Goal: Task Accomplishment & Management: Use online tool/utility

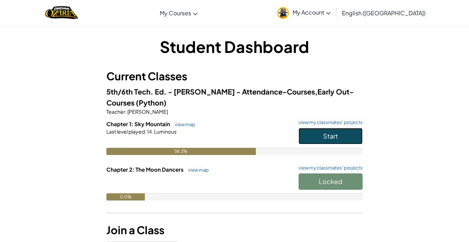
click at [343, 136] on button "Start" at bounding box center [330, 136] width 64 height 16
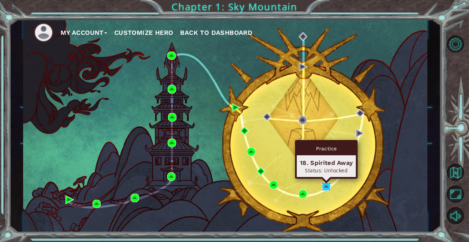
click at [325, 184] on img at bounding box center [326, 186] width 9 height 9
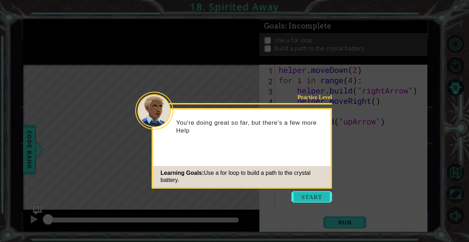
click at [323, 197] on button "Start" at bounding box center [311, 196] width 41 height 11
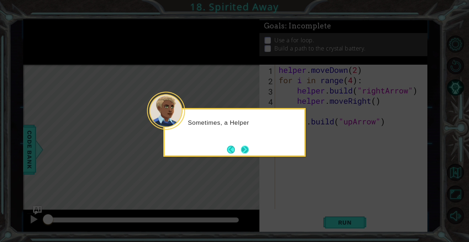
click at [244, 148] on button "Next" at bounding box center [244, 149] width 8 height 8
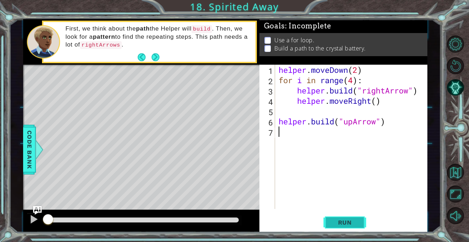
click at [359, 225] on button "Run" at bounding box center [344, 222] width 43 height 17
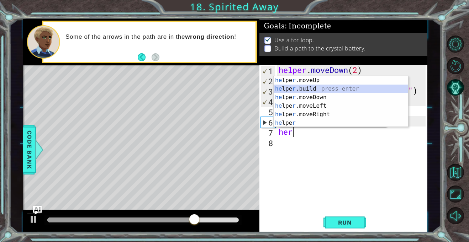
click at [332, 87] on div "he lpe r .moveUp press enter he lpe r .build press enter he lpe r .moveDown pre…" at bounding box center [340, 110] width 134 height 68
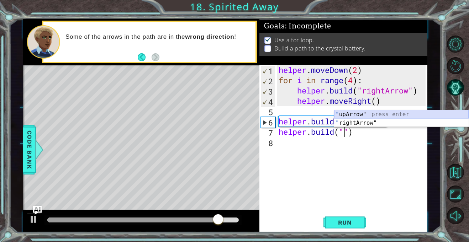
click at [378, 113] on div "" upArrow" press enter " rightArrow" press enter" at bounding box center [401, 127] width 134 height 34
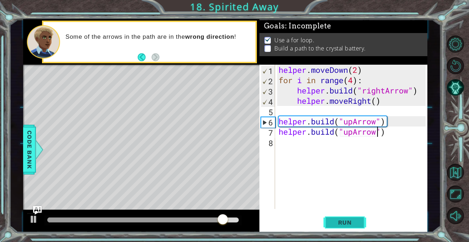
click at [354, 221] on span "Run" at bounding box center [345, 222] width 28 height 7
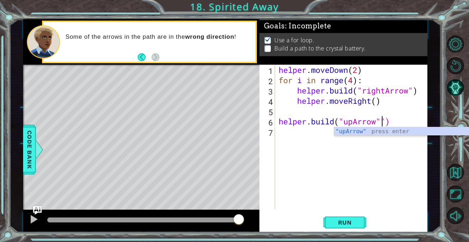
type textarea "[DOMAIN_NAME]("upArrow")"
click at [381, 134] on div ""upArrow " press enter" at bounding box center [401, 140] width 134 height 26
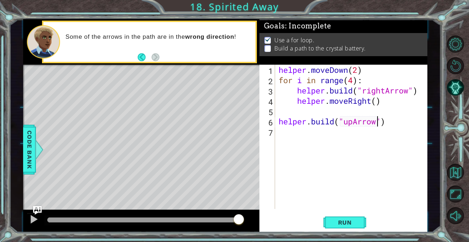
click at [278, 133] on div "helper . moveDown ( 2 ) for i in range ( 4 ) : helper . build ( "rightArrow" ) …" at bounding box center [353, 147] width 152 height 165
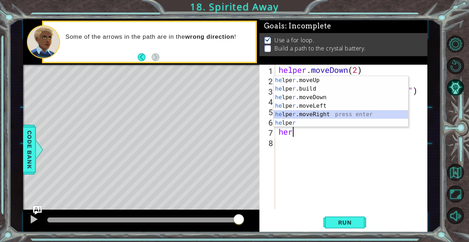
click at [330, 115] on div "he lpe r .moveUp press enter he lpe r .build press enter he lpe r .moveDown pre…" at bounding box center [340, 110] width 134 height 68
type textarea "helper.moveRight(1)"
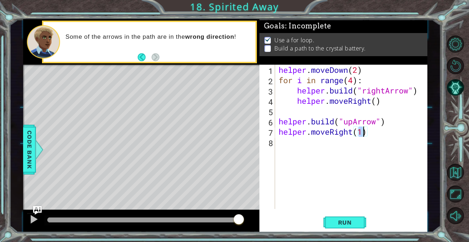
click at [279, 143] on div "helper . moveDown ( 2 ) for i in range ( 4 ) : helper . build ( "rightArrow" ) …" at bounding box center [353, 147] width 152 height 165
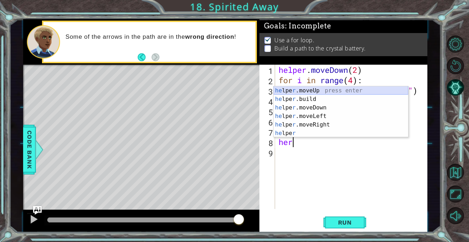
click at [345, 89] on div "he lpe r .moveUp press enter he lpe r .build press enter he lpe r .moveDown pre…" at bounding box center [340, 120] width 134 height 68
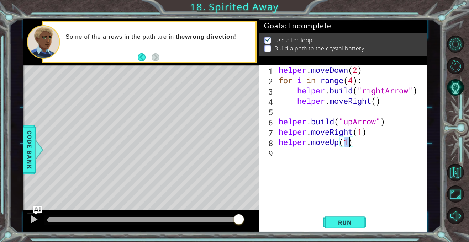
click at [364, 135] on div "helper . moveDown ( 2 ) for i in range ( 4 ) : helper . build ( "rightArrow" ) …" at bounding box center [353, 147] width 152 height 165
click at [367, 132] on div "helper . moveDown ( 2 ) for i in range ( 4 ) : helper . build ( "rightArrow" ) …" at bounding box center [353, 147] width 152 height 165
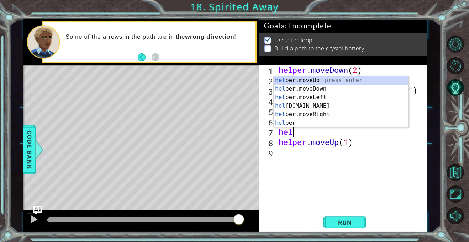
type textarea "h"
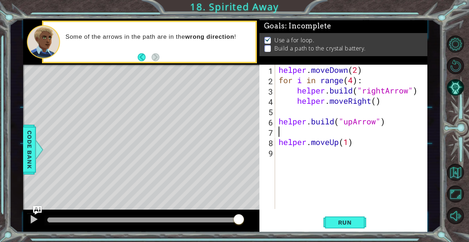
click at [273, 153] on div "9" at bounding box center [268, 153] width 14 height 10
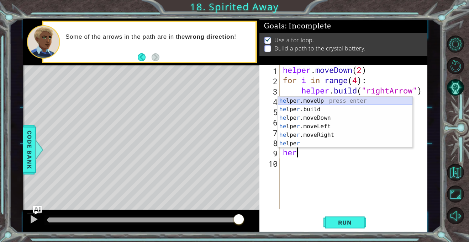
click at [337, 108] on div "he lpe r .moveUp press enter he lpe r .build press enter he lpe r .moveDown pre…" at bounding box center [345, 131] width 134 height 68
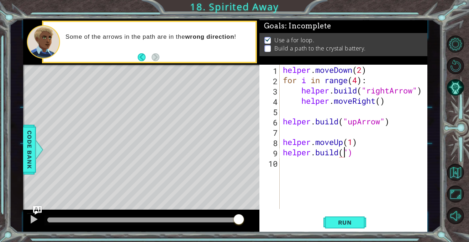
scroll to position [0, 3]
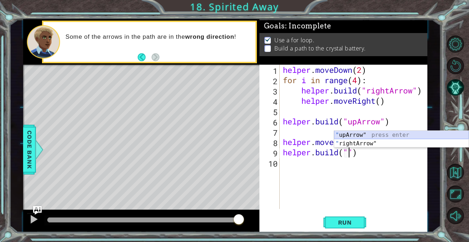
click at [367, 137] on div "" upArrow" press enter " rightArrow" press enter" at bounding box center [401, 148] width 134 height 34
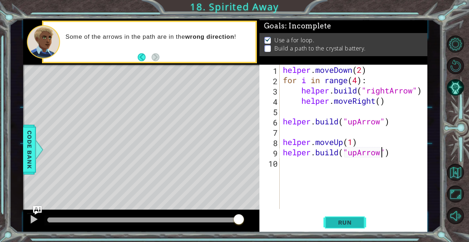
type textarea "[DOMAIN_NAME]("upArrow")"
click at [351, 219] on span "Run" at bounding box center [345, 222] width 28 height 7
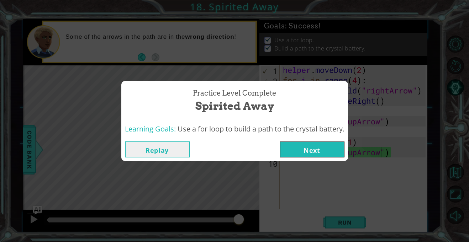
click at [305, 150] on button "Next" at bounding box center [311, 149] width 65 height 16
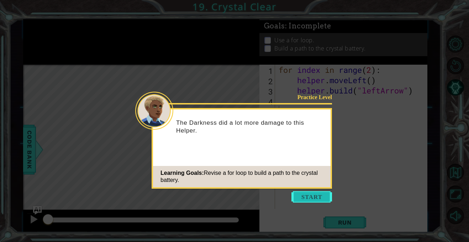
click at [311, 198] on button "Start" at bounding box center [311, 196] width 41 height 11
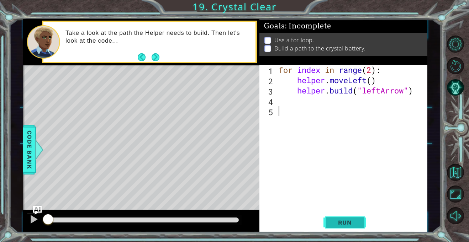
click at [349, 228] on button "Run" at bounding box center [344, 222] width 43 height 17
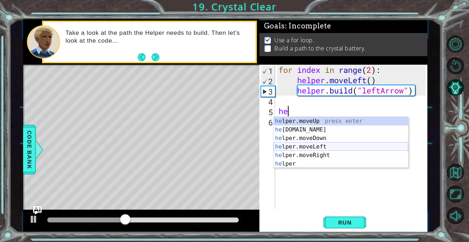
click at [318, 148] on div "he lper.moveUp press enter he [DOMAIN_NAME] press enter he lper.moveDown press …" at bounding box center [340, 151] width 134 height 68
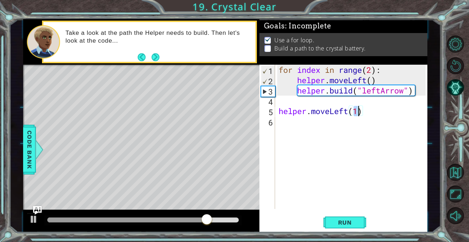
type textarea "helper.moveLeft(1)"
click at [275, 123] on div "helper.moveLeft(1) 1 2 3 4 5 6 for index in range ( 2 ) : helper . moveLeft ( )…" at bounding box center [342, 137] width 166 height 144
click at [278, 124] on div "for index in range ( 2 ) : helper . moveLeft ( ) helper . build ( "leftArrow" )…" at bounding box center [353, 147] width 152 height 165
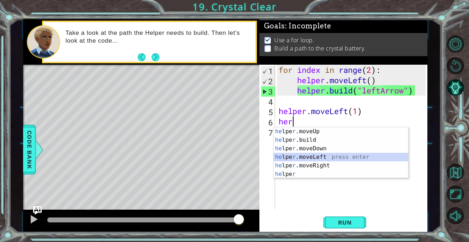
click at [327, 158] on div "he lpe r .moveUp press enter he lpe r .build press enter he lpe r .moveDown pre…" at bounding box center [340, 161] width 134 height 68
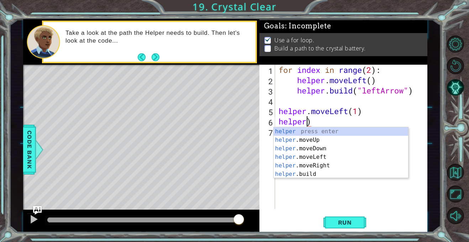
click at [315, 122] on div "for index in range ( 2 ) : helper . moveLeft ( ) helper . build ( "leftArrow" )…" at bounding box center [353, 147] width 152 height 165
click at [330, 172] on div "helper press enter helper .moveUp press enter helper .moveDown press enter help…" at bounding box center [340, 161] width 134 height 68
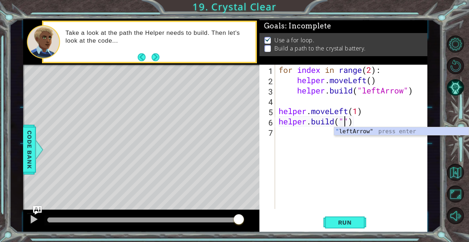
scroll to position [0, 3]
click at [376, 131] on div "" leftArrow" press enter" at bounding box center [401, 140] width 134 height 26
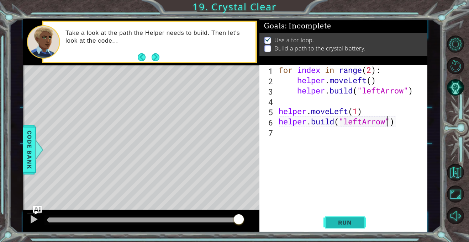
type textarea "[DOMAIN_NAME]("leftArrow")"
click at [346, 223] on span "Run" at bounding box center [345, 222] width 28 height 7
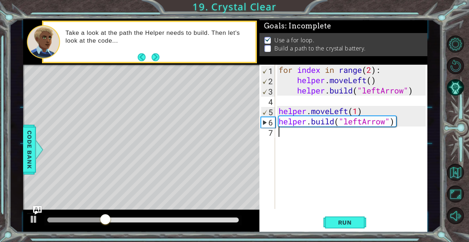
click at [281, 136] on div "for index in range ( 2 ) : helper . moveLeft ( ) helper . build ( "leftArrow" )…" at bounding box center [353, 147] width 152 height 165
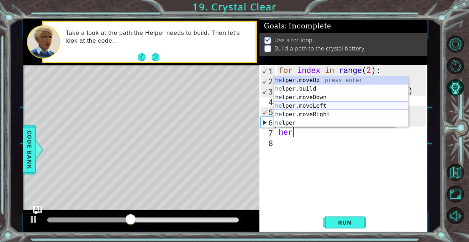
click at [344, 109] on div "he lpe r .moveUp press enter he lpe r .build press enter he lpe r .moveDown pre…" at bounding box center [340, 110] width 134 height 68
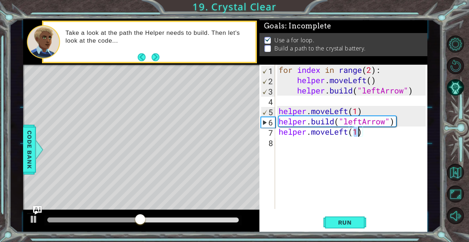
type textarea "helper.moveLeft(1)"
click at [276, 143] on div "helper.moveLeft(1) 1 2 3 4 5 6 7 8 for index in range ( 2 ) : helper . moveLeft…" at bounding box center [342, 137] width 166 height 144
click at [277, 143] on div "for index in range ( 2 ) : helper . moveLeft ( ) helper . build ( "leftArrow" )…" at bounding box center [353, 147] width 152 height 165
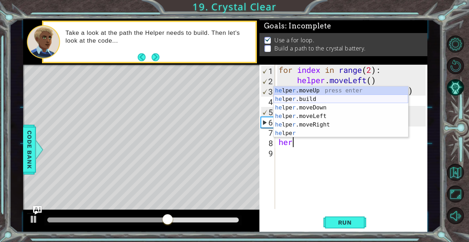
click at [316, 96] on div "he lpe r .moveUp press enter he lpe r .build press enter he lpe r .moveDown pre…" at bounding box center [340, 120] width 134 height 68
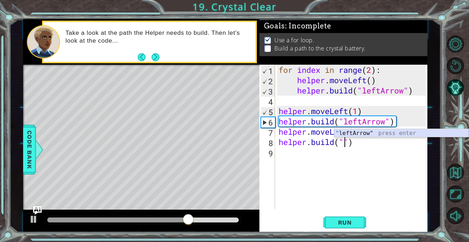
click at [362, 134] on div "" leftArrow" press enter" at bounding box center [401, 142] width 134 height 26
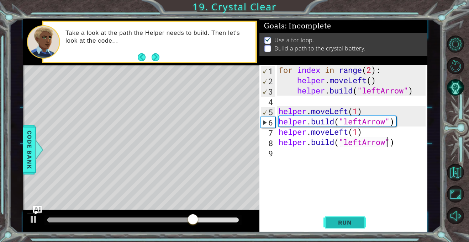
type textarea "[DOMAIN_NAME]("leftArrow")"
click at [361, 220] on button "Run" at bounding box center [344, 222] width 43 height 17
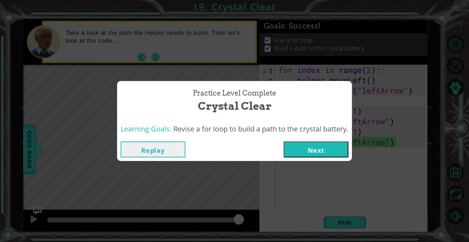
click at [309, 148] on button "Next" at bounding box center [315, 149] width 65 height 16
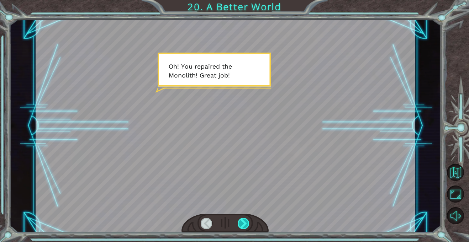
click at [242, 219] on div at bounding box center [243, 223] width 12 height 11
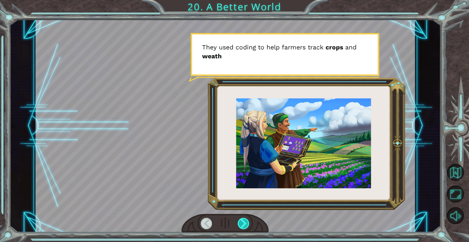
click at [242, 219] on div at bounding box center [243, 223] width 12 height 11
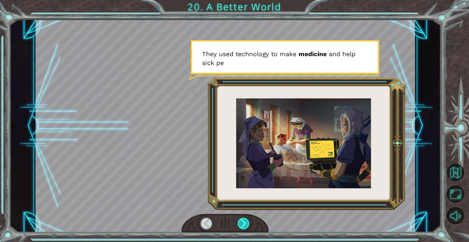
click at [242, 219] on div at bounding box center [243, 223] width 12 height 11
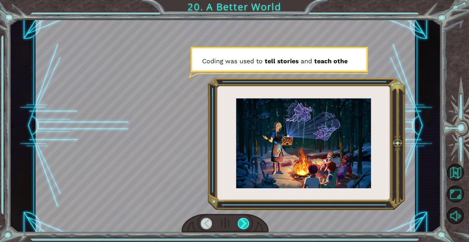
click at [242, 219] on div at bounding box center [243, 223] width 12 height 11
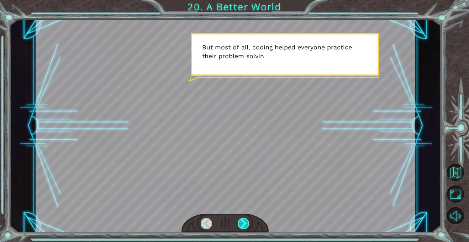
click at [242, 219] on div at bounding box center [243, 223] width 12 height 11
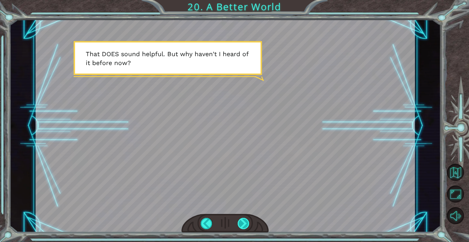
click at [242, 219] on div at bounding box center [243, 223] width 12 height 11
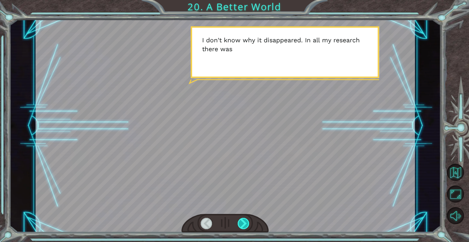
click at [242, 219] on div at bounding box center [243, 223] width 12 height 11
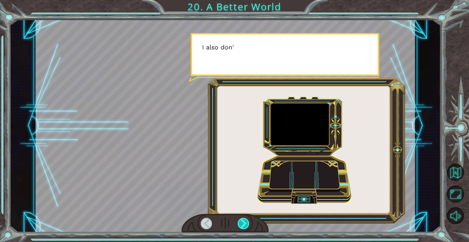
click at [242, 219] on div at bounding box center [243, 223] width 12 height 11
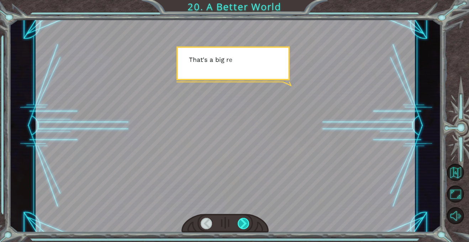
click at [242, 219] on div at bounding box center [243, 223] width 12 height 11
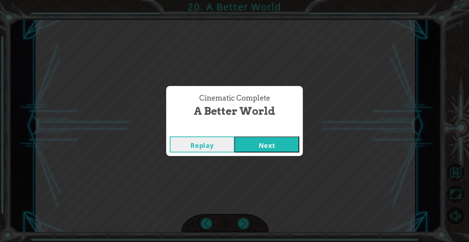
click at [268, 143] on button "Next" at bounding box center [266, 145] width 65 height 16
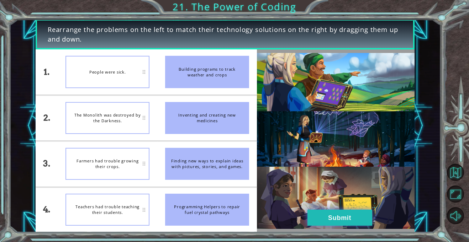
click at [354, 217] on button "Submit" at bounding box center [339, 218] width 65 height 16
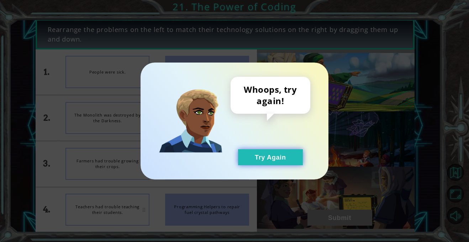
click at [288, 152] on button "Try Again" at bounding box center [270, 157] width 65 height 16
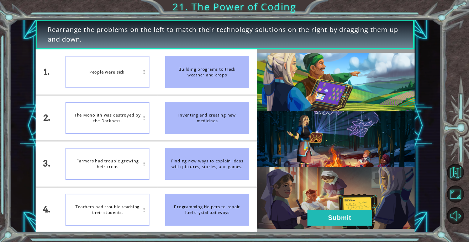
drag, startPoint x: 229, startPoint y: 68, endPoint x: 236, endPoint y: 113, distance: 46.4
click at [236, 113] on ul "Building programs to track weather and crops Inventing and creating new medicin…" at bounding box center [207, 140] width 100 height 183
click at [124, 77] on div "People were sick." at bounding box center [107, 72] width 84 height 32
drag, startPoint x: 124, startPoint y: 77, endPoint x: 198, endPoint y: 117, distance: 84.3
click at [198, 117] on div "1. 2. 3. 4. People were sick. The Monolith was destroyed by the Darkness. Farme…" at bounding box center [146, 140] width 221 height 183
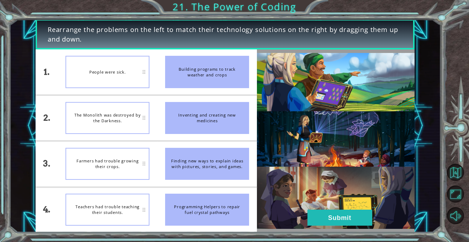
click at [102, 114] on div "The Monolith was destroyed by the Darkness." at bounding box center [107, 118] width 84 height 32
click at [202, 107] on div "Inventing and creating new medicines" at bounding box center [207, 118] width 84 height 32
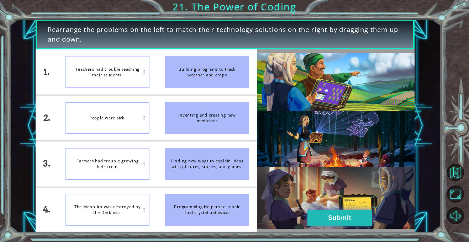
click at [340, 224] on button "Submit" at bounding box center [339, 218] width 65 height 16
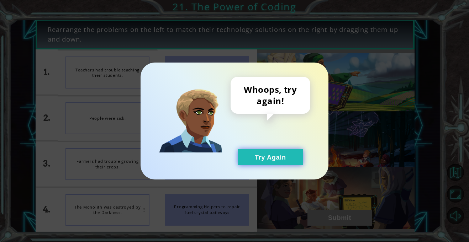
click at [271, 156] on button "Try Again" at bounding box center [270, 157] width 65 height 16
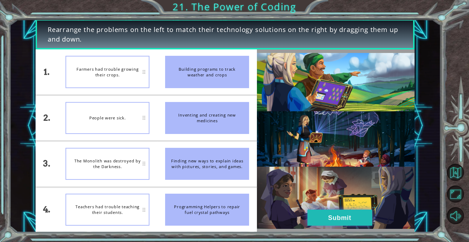
click at [339, 220] on button "Submit" at bounding box center [339, 218] width 65 height 16
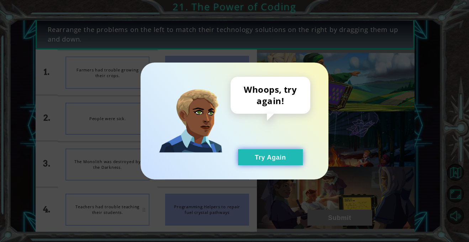
click at [277, 162] on button "Try Again" at bounding box center [270, 157] width 65 height 16
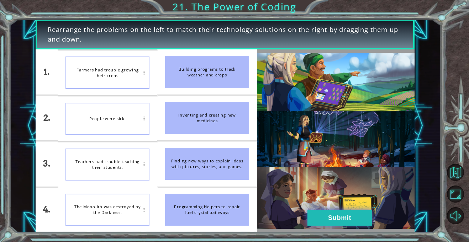
click at [355, 213] on button "Submit" at bounding box center [339, 218] width 65 height 16
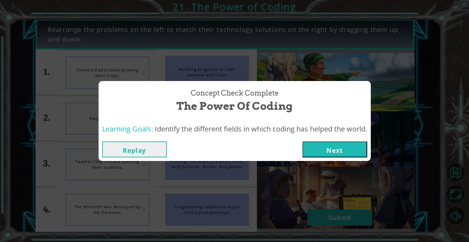
click at [332, 152] on button "Next" at bounding box center [334, 149] width 65 height 16
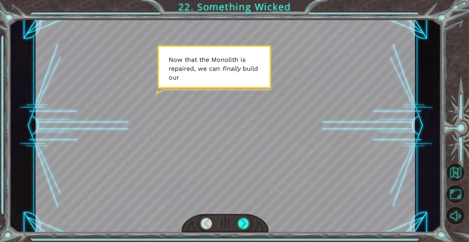
click at [251, 215] on div at bounding box center [224, 223] width 87 height 19
click at [243, 221] on div at bounding box center [243, 223] width 12 height 11
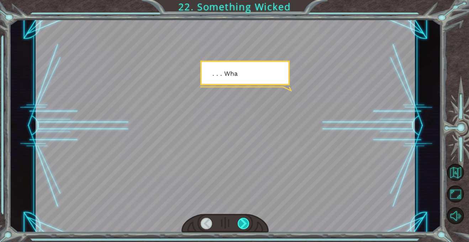
click at [243, 221] on div at bounding box center [243, 223] width 12 height 11
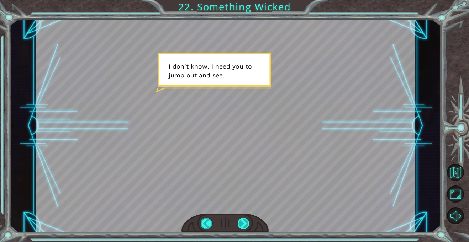
click at [243, 221] on div at bounding box center [243, 223] width 12 height 11
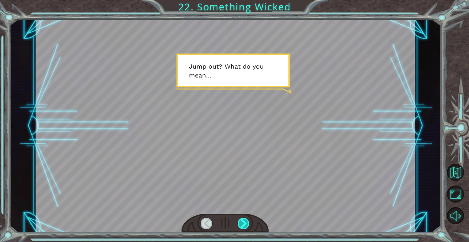
click at [243, 221] on div at bounding box center [243, 223] width 12 height 11
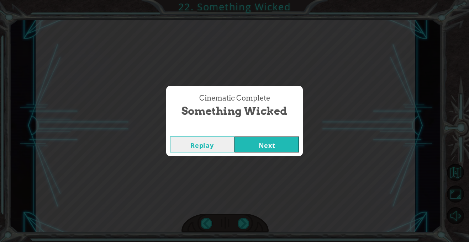
click at [282, 140] on button "Next" at bounding box center [266, 145] width 65 height 16
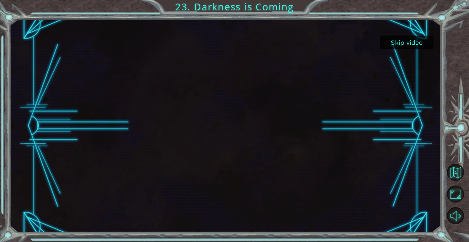
click at [410, 44] on button "Skip video" at bounding box center [406, 43] width 53 height 14
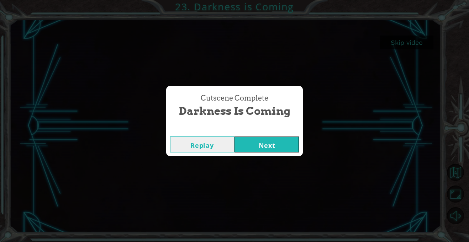
click at [260, 144] on button "Next" at bounding box center [266, 145] width 65 height 16
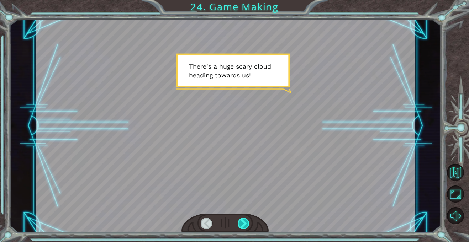
click at [242, 223] on div at bounding box center [243, 223] width 12 height 11
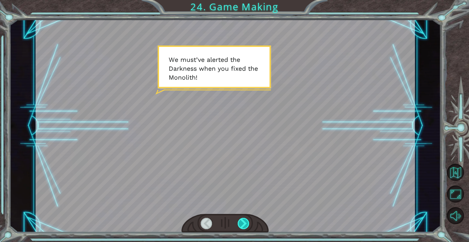
click at [242, 223] on div at bounding box center [243, 223] width 12 height 11
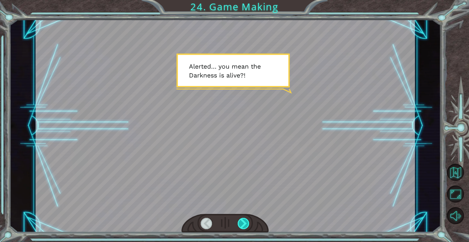
click at [242, 223] on div at bounding box center [243, 223] width 12 height 11
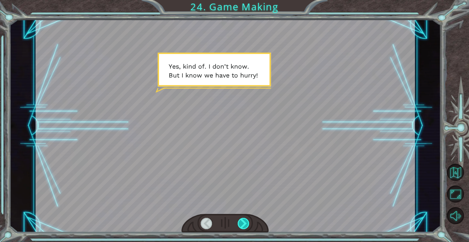
click at [242, 223] on div at bounding box center [243, 223] width 12 height 11
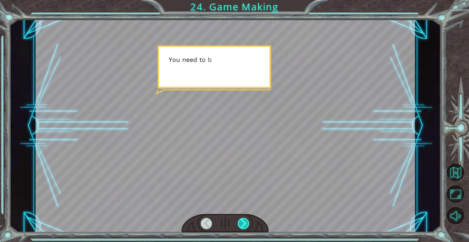
click at [242, 223] on div at bounding box center [243, 223] width 12 height 11
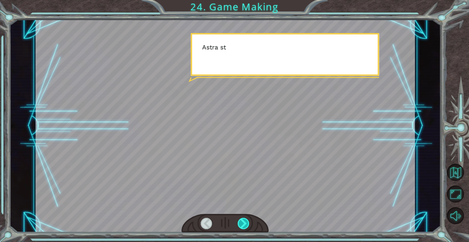
click at [242, 223] on div at bounding box center [243, 223] width 12 height 11
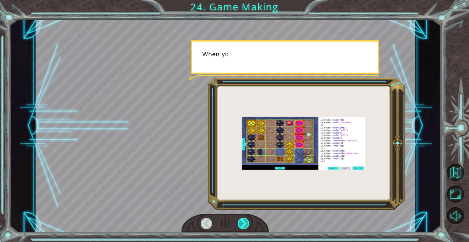
click at [242, 223] on div at bounding box center [243, 223] width 12 height 11
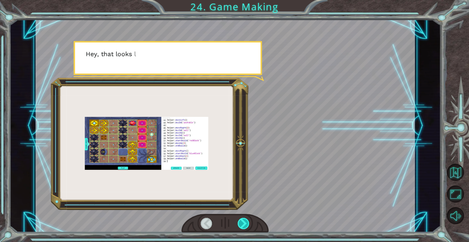
click at [242, 223] on div at bounding box center [243, 223] width 12 height 11
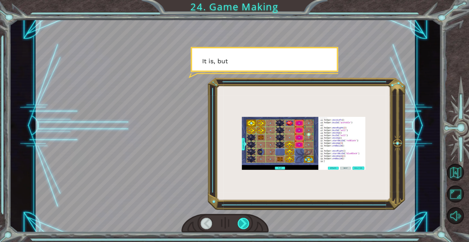
click at [242, 223] on div at bounding box center [243, 223] width 12 height 11
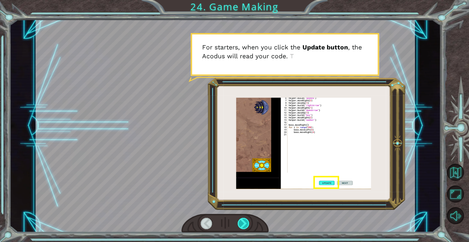
click at [242, 223] on div at bounding box center [243, 223] width 12 height 11
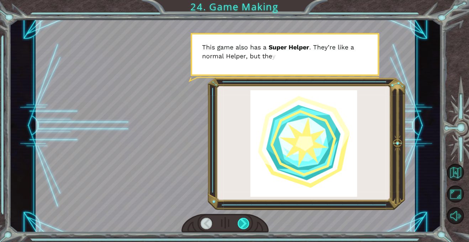
click at [242, 223] on div at bounding box center [243, 223] width 12 height 11
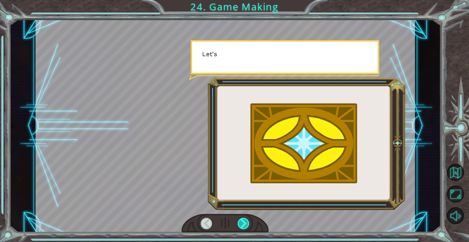
click at [242, 223] on div at bounding box center [243, 223] width 12 height 11
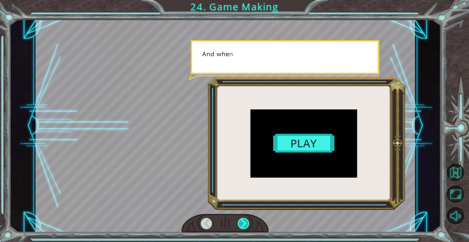
click at [242, 223] on div at bounding box center [243, 223] width 12 height 11
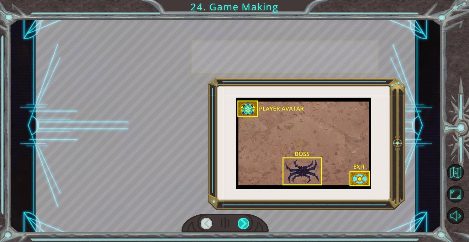
click at [242, 223] on div at bounding box center [243, 223] width 12 height 11
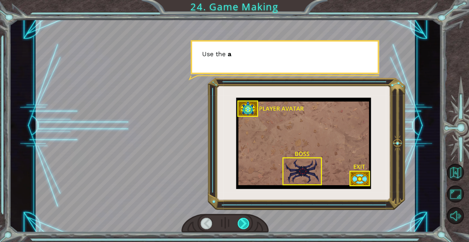
click at [242, 223] on div at bounding box center [243, 223] width 12 height 11
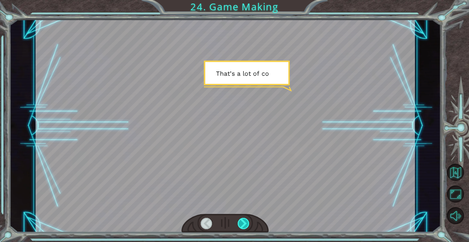
click at [242, 223] on div at bounding box center [243, 223] width 12 height 11
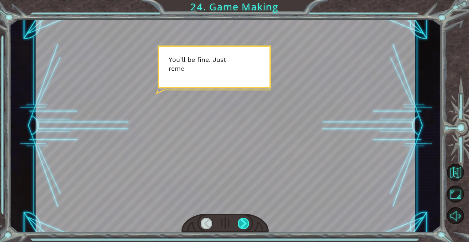
click at [242, 223] on div at bounding box center [243, 223] width 12 height 11
click at [242, 222] on div at bounding box center [243, 223] width 12 height 11
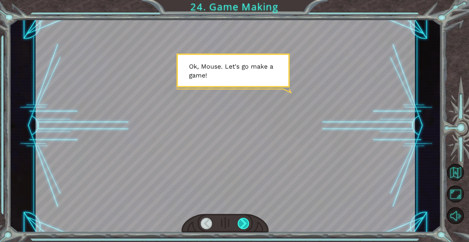
click at [242, 223] on div at bounding box center [243, 223] width 12 height 11
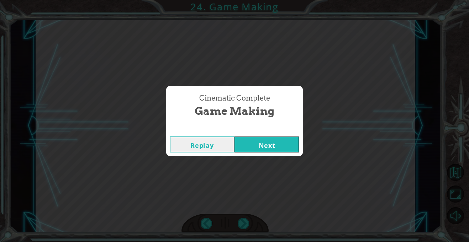
click at [257, 149] on button "Next" at bounding box center [266, 145] width 65 height 16
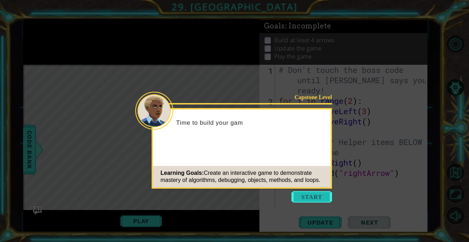
click at [311, 195] on button "Start" at bounding box center [311, 196] width 41 height 11
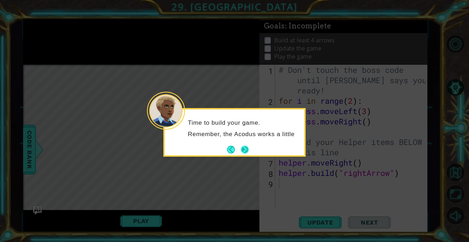
click at [245, 151] on button "Next" at bounding box center [245, 150] width 8 height 8
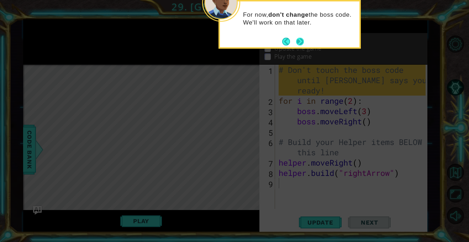
click at [300, 39] on button "Next" at bounding box center [300, 42] width 8 height 8
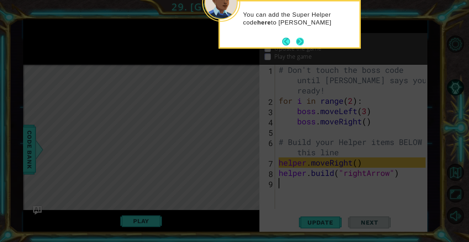
click at [297, 46] on button "Next" at bounding box center [300, 42] width 8 height 8
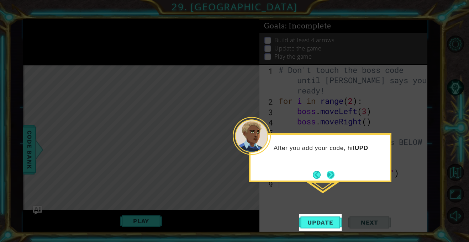
click at [327, 177] on button "Next" at bounding box center [330, 175] width 8 height 8
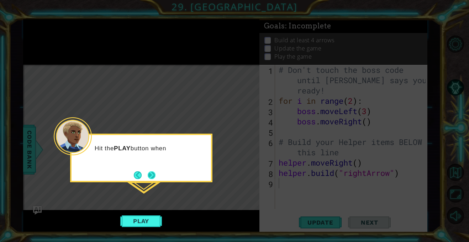
click at [151, 175] on button "Next" at bounding box center [151, 175] width 9 height 9
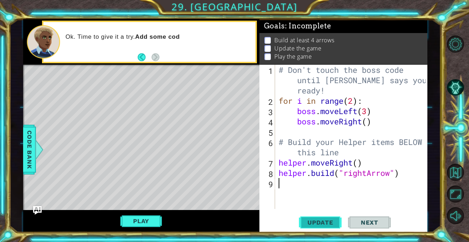
click at [315, 223] on span "Update" at bounding box center [320, 222] width 40 height 7
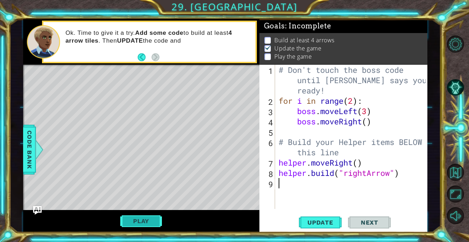
click at [148, 221] on button "Play" at bounding box center [141, 221] width 42 height 14
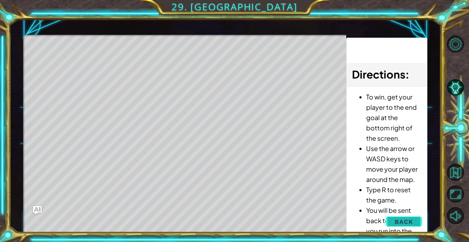
click at [401, 222] on span "Back" at bounding box center [403, 221] width 18 height 7
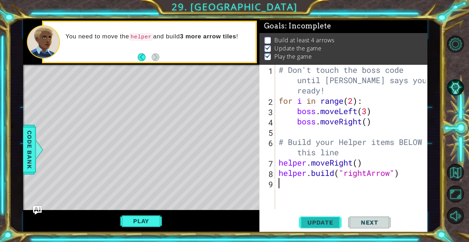
click at [327, 221] on span "Update" at bounding box center [320, 222] width 40 height 7
click at [326, 222] on span "Update" at bounding box center [320, 222] width 40 height 7
click at [150, 225] on button "Play" at bounding box center [141, 221] width 42 height 14
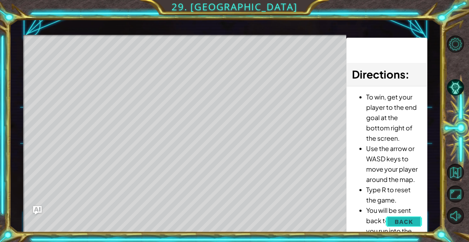
click at [410, 219] on span "Back" at bounding box center [403, 221] width 18 height 7
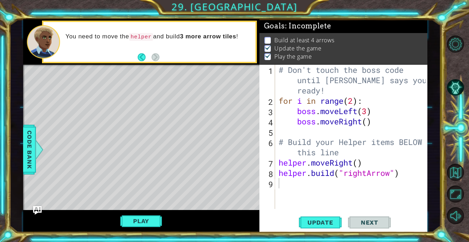
click at [400, 175] on div "# Don't touch the boss code until [PERSON_NAME] says you're ready! for i in ran…" at bounding box center [353, 158] width 152 height 186
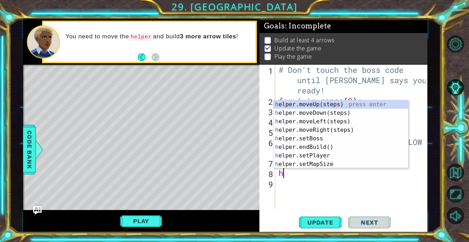
type textarea "h"
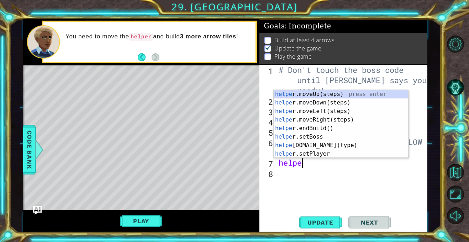
type textarea "h"
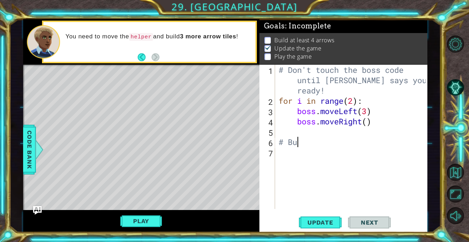
type textarea "#"
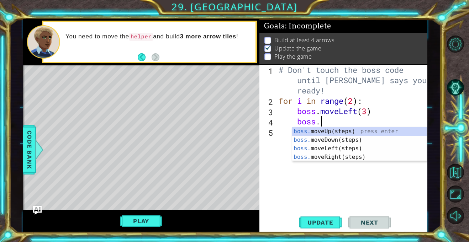
type textarea "b"
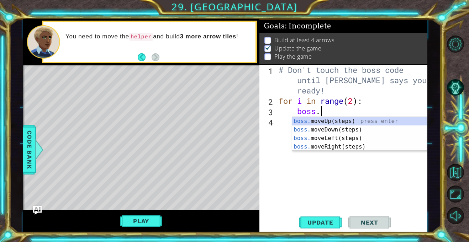
type textarea "b"
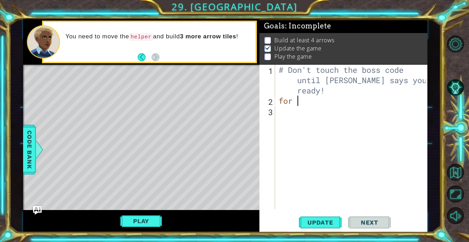
type textarea "f"
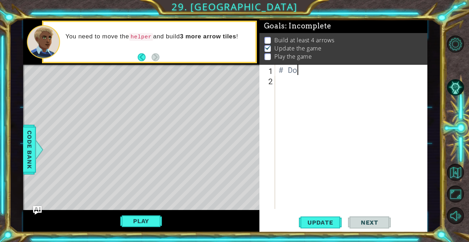
type textarea "#"
